Goal: Find specific page/section: Find specific page/section

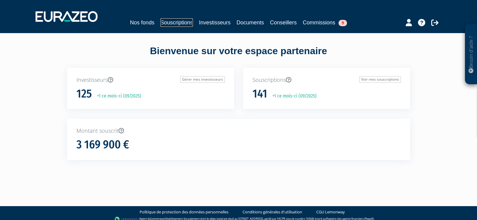
click at [171, 22] on link "Souscriptions" at bounding box center [177, 22] width 33 height 8
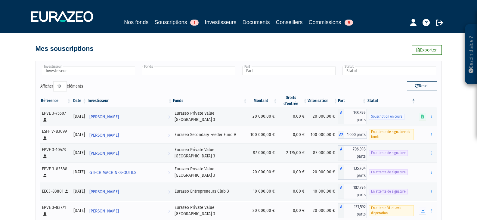
click at [177, 69] on input "text" at bounding box center [188, 71] width 93 height 9
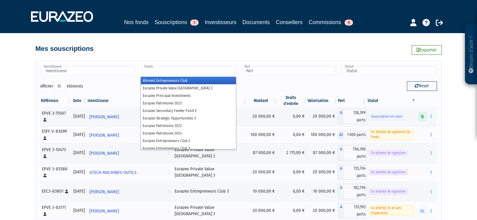
paste input "bruno Boulvert"
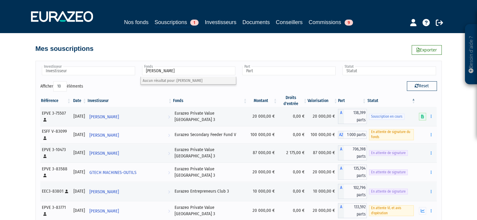
type input "Fonds"
click at [169, 72] on input "text" at bounding box center [188, 71] width 93 height 9
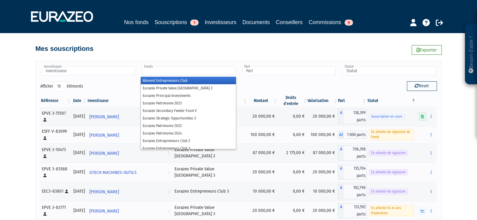
paste input "demeulenaere"
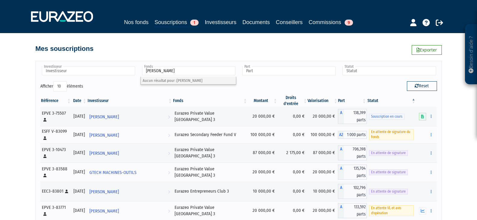
type input "Fonds"
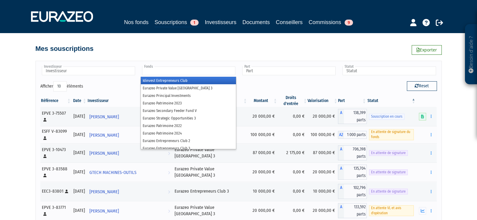
click at [168, 71] on input "text" at bounding box center [188, 71] width 93 height 9
paste input "franck demeulenaere"
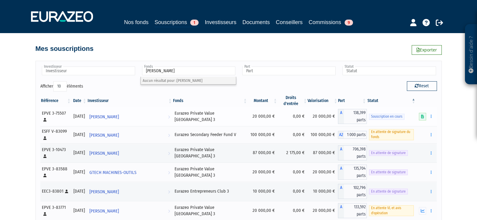
type input "Fonds"
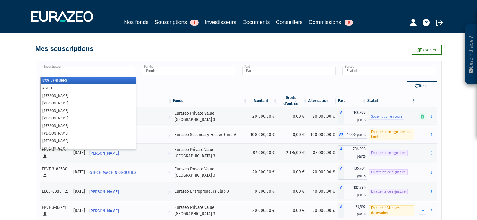
click at [96, 73] on input "text" at bounding box center [88, 71] width 93 height 9
paste input "franck demeulenaere"
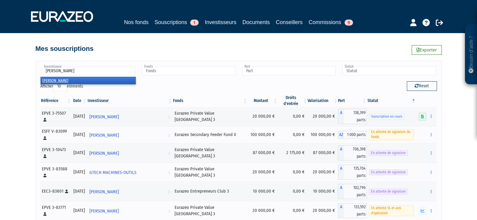
type input "franck demeulenaere"
click at [62, 79] on em "franck demeulenaere" at bounding box center [55, 80] width 26 height 5
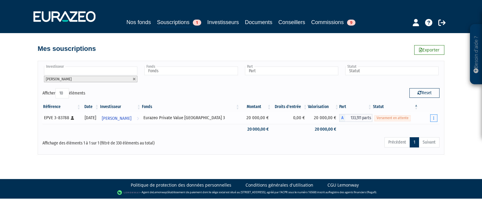
click at [430, 118] on button "button" at bounding box center [433, 118] width 7 height 8
click at [436, 120] on button "button" at bounding box center [433, 118] width 7 height 8
click at [422, 127] on link "Documents" at bounding box center [413, 129] width 45 height 10
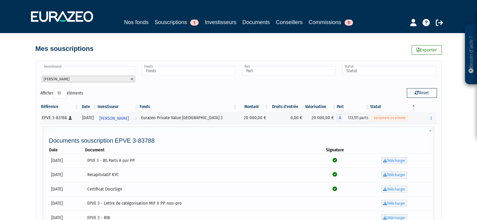
scroll to position [90, 0]
